Goal: Task Accomplishment & Management: Use online tool/utility

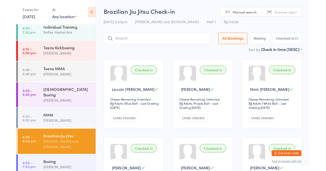
scroll to position [51, 0]
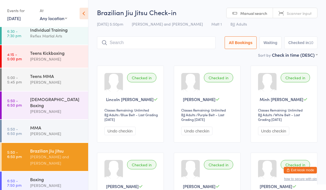
click at [42, 172] on div "Boxing [PERSON_NAME]" at bounding box center [59, 183] width 58 height 22
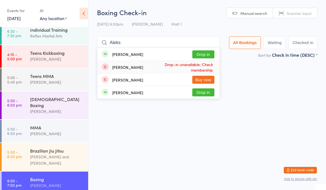
type input "Aleks"
click at [196, 63] on div "[PERSON_NAME] Drop-in unavailable: Check membership" at bounding box center [158, 67] width 122 height 12
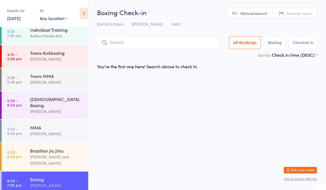
click at [201, 56] on div "Sort by Check in time (DESC) First name (ASC) First name (DESC) Last name (ASC)…" at bounding box center [207, 55] width 220 height 6
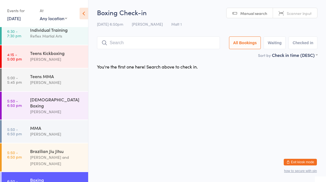
click at [134, 45] on input "search" at bounding box center [158, 42] width 123 height 13
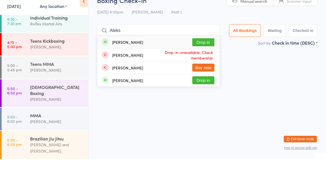
type input "Aleks"
click at [198, 50] on button "Drop in" at bounding box center [203, 54] width 22 height 8
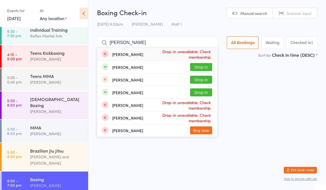
type input "[PERSON_NAME]"
click at [190, 67] on button "Drop in" at bounding box center [201, 67] width 22 height 8
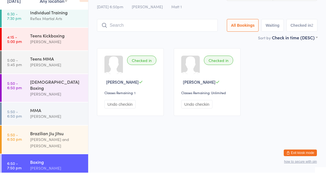
click at [26, 68] on link "5:00 - 5:45 pm Teens MMA [PERSON_NAME]" at bounding box center [45, 79] width 86 height 23
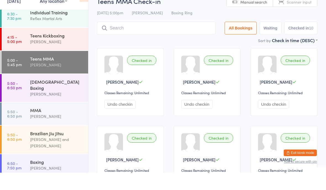
scroll to position [12, 0]
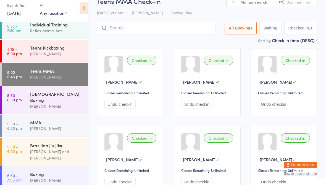
click at [24, 120] on link "5:50 - 6:50 pm MMA [PERSON_NAME]" at bounding box center [45, 131] width 86 height 23
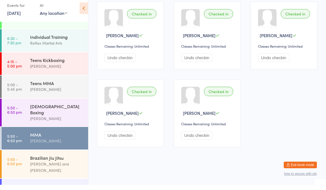
scroll to position [65, 0]
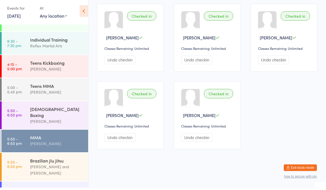
click at [30, 166] on div "[PERSON_NAME] and [PERSON_NAME]" at bounding box center [56, 172] width 53 height 13
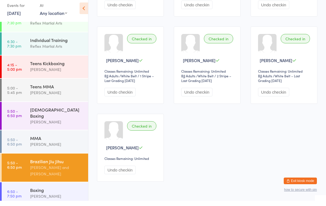
scroll to position [209, 0]
click at [29, 135] on link "5:50 - 6:50 pm MMA [PERSON_NAME]" at bounding box center [45, 146] width 86 height 23
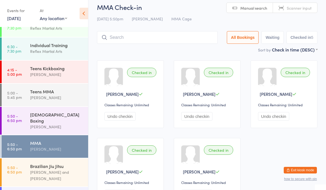
scroll to position [5, 0]
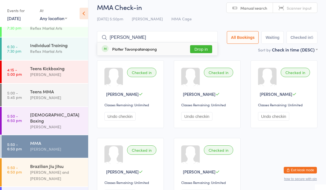
type input "[PERSON_NAME]"
click at [200, 50] on button "Drop in" at bounding box center [201, 49] width 22 height 8
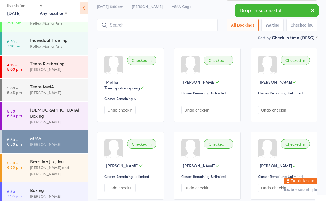
scroll to position [13, 0]
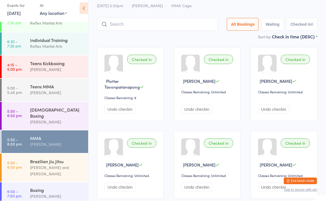
click at [62, 190] on div "Boxing" at bounding box center [56, 195] width 53 height 6
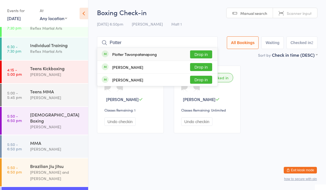
type input "Potter"
click at [199, 56] on button "Drop in" at bounding box center [201, 54] width 22 height 8
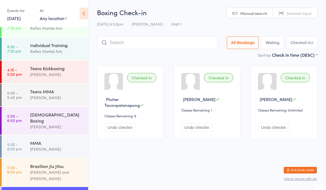
click at [60, 163] on div "Brazilian Jiu Jitsu" at bounding box center [56, 166] width 53 height 6
